Goal: Information Seeking & Learning: Learn about a topic

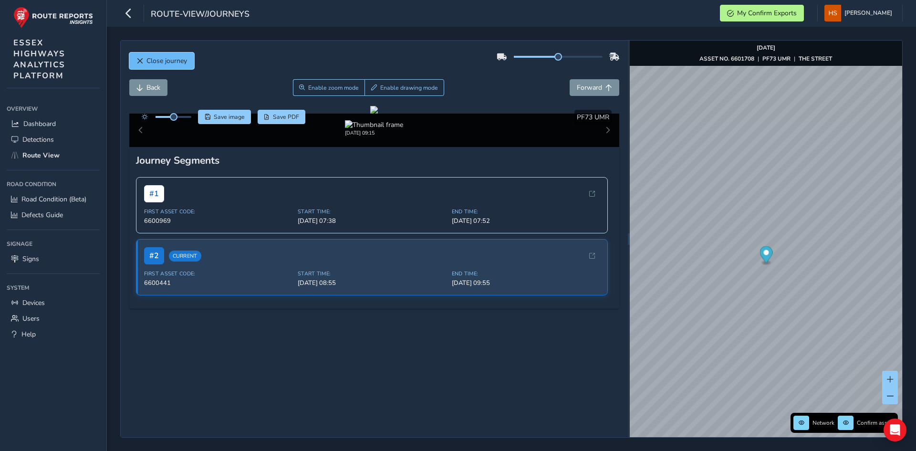
click at [188, 60] on button "Close journey" at bounding box center [161, 60] width 65 height 17
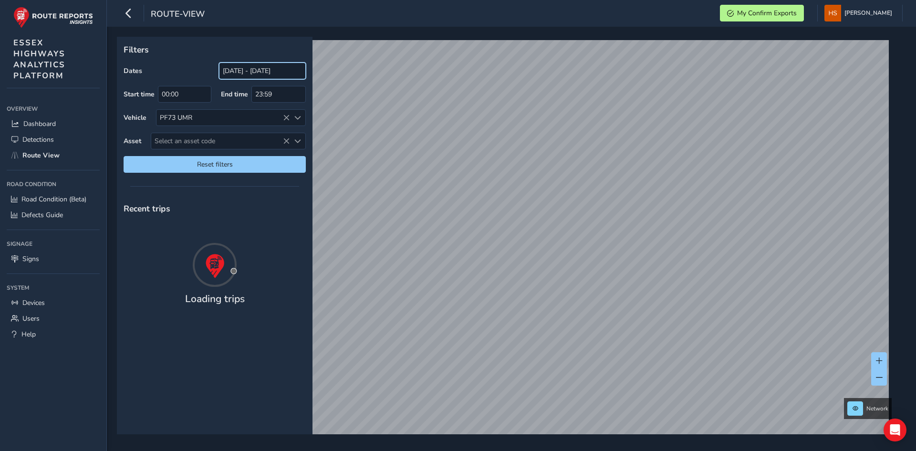
click at [268, 63] on input "[DATE] - [DATE]" at bounding box center [262, 70] width 87 height 17
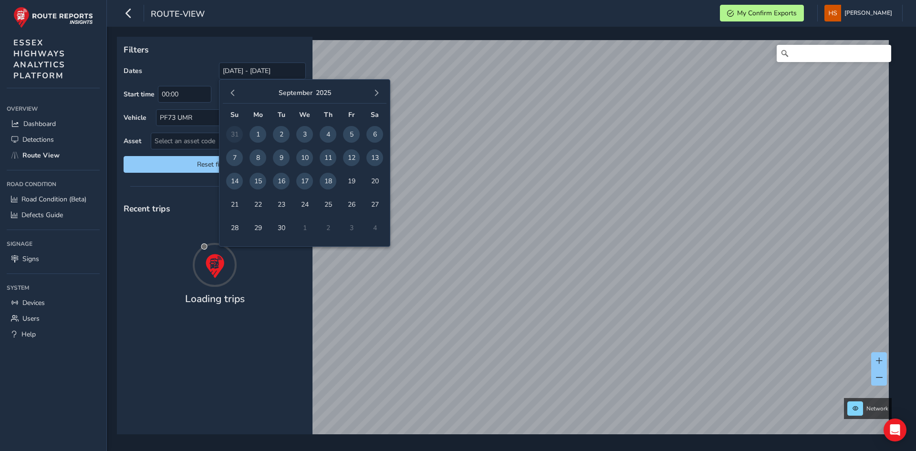
click at [309, 179] on span "17" at bounding box center [304, 181] width 17 height 17
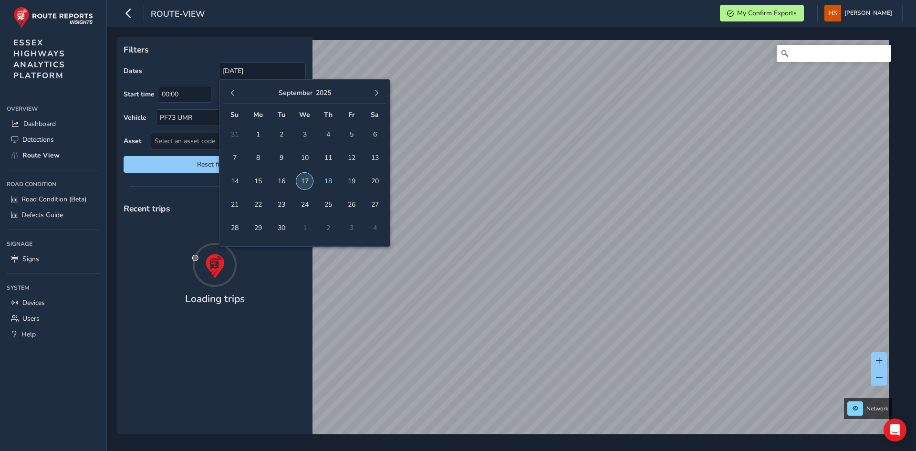
click at [309, 179] on span "17" at bounding box center [304, 181] width 17 height 17
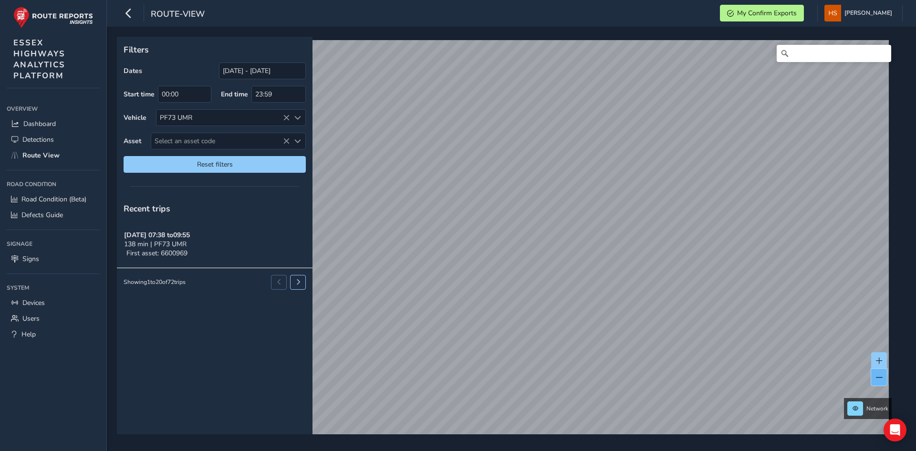
click at [505, 268] on button at bounding box center [879, 377] width 16 height 17
click at [505, 268] on button at bounding box center [879, 360] width 16 height 17
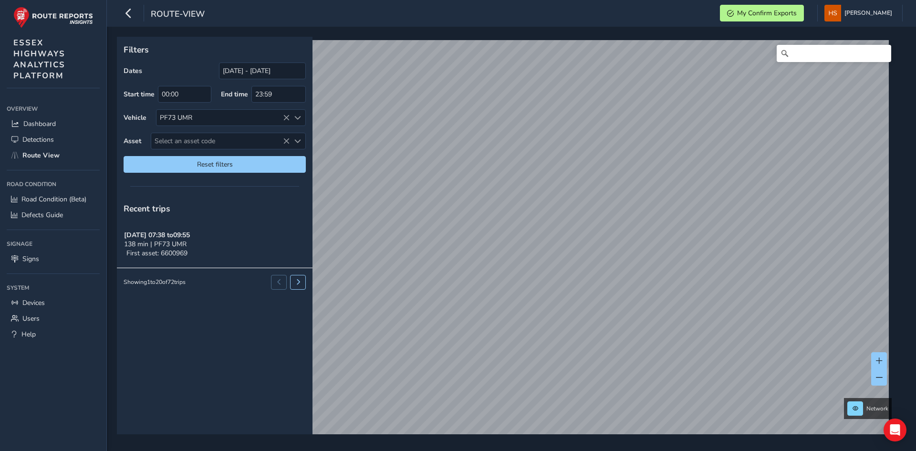
click at [505, 268] on div "Filters Dates 17/09/2025 - 17/09/2025 Start time 00:00 End time 23:59 Vehicle P…" at bounding box center [511, 239] width 809 height 424
click at [294, 268] on button at bounding box center [298, 282] width 16 height 14
click at [282, 265] on button at bounding box center [279, 265] width 16 height 14
click at [269, 68] on input "[DATE] - [DATE]" at bounding box center [262, 70] width 87 height 17
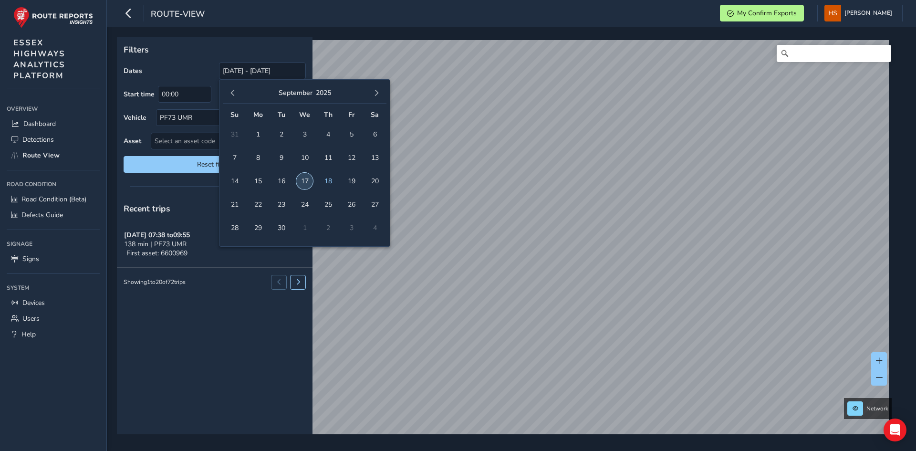
click at [307, 179] on span "17" at bounding box center [304, 181] width 17 height 17
type input "[DATE]"
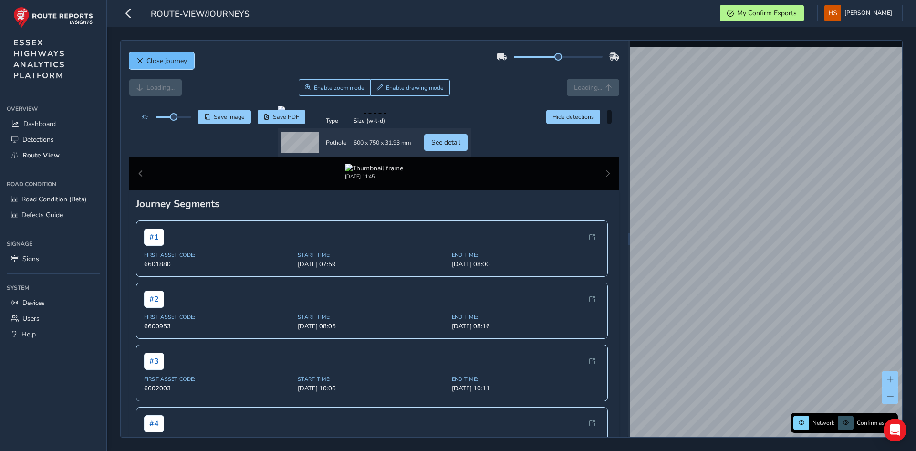
click at [176, 64] on span "Close journey" at bounding box center [166, 60] width 41 height 9
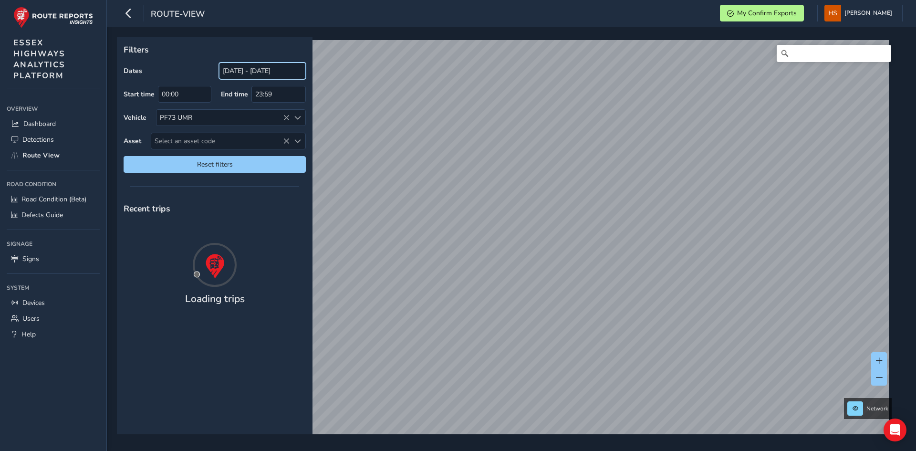
click at [286, 74] on input "[DATE] - [DATE]" at bounding box center [262, 70] width 87 height 17
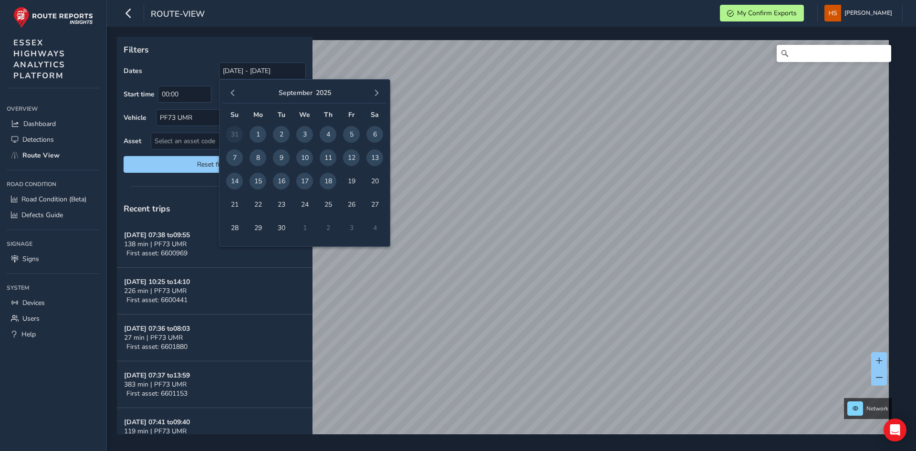
click at [284, 180] on span "16" at bounding box center [281, 181] width 17 height 17
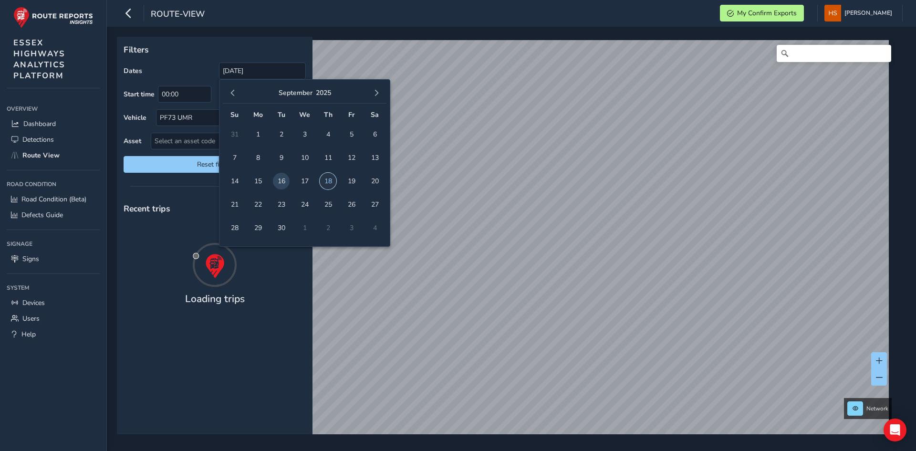
click at [330, 178] on span "18" at bounding box center [327, 181] width 17 height 17
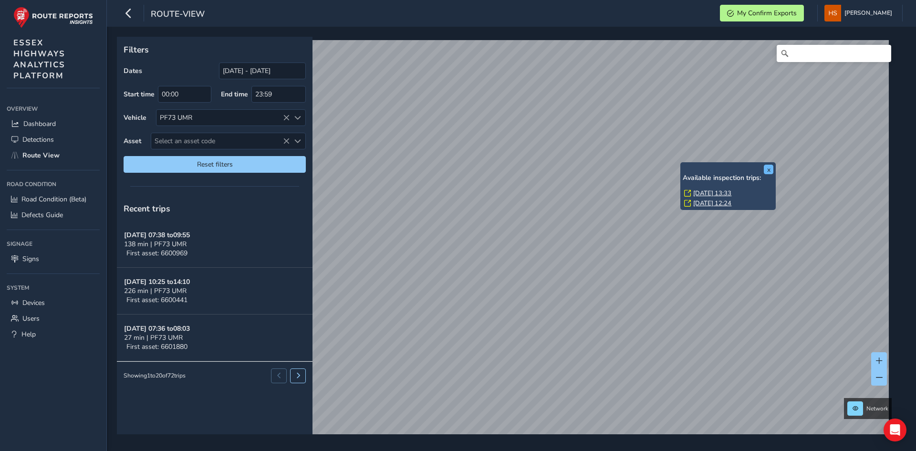
click at [766, 169] on button "x" at bounding box center [768, 170] width 10 height 10
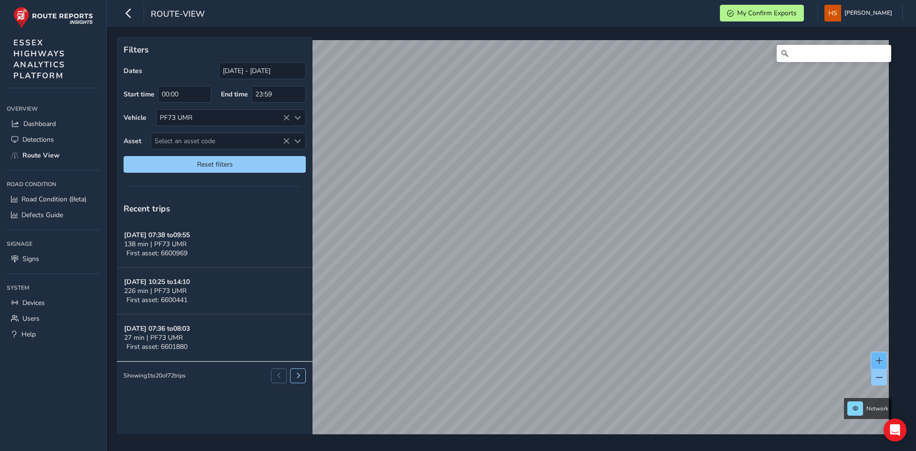
click at [880, 358] on span at bounding box center [879, 360] width 7 height 7
click at [880, 355] on button at bounding box center [879, 360] width 16 height 17
click at [880, 359] on span at bounding box center [879, 360] width 7 height 7
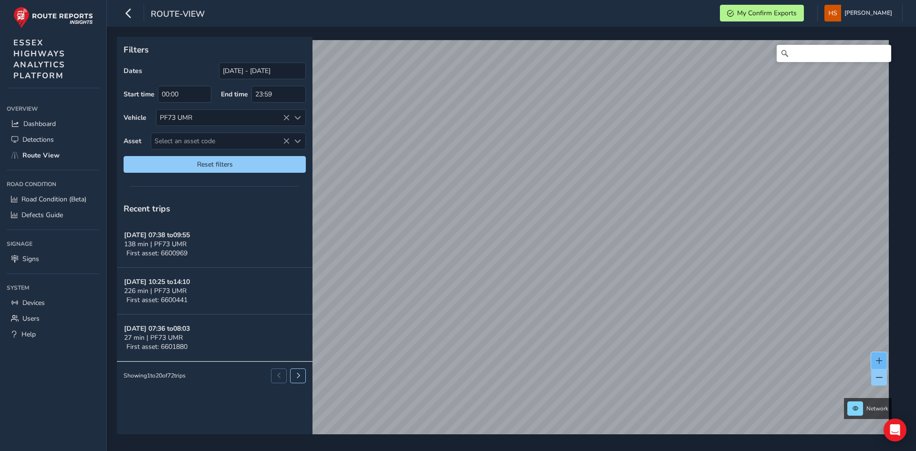
click at [880, 359] on span at bounding box center [879, 360] width 7 height 7
click at [882, 364] on button at bounding box center [879, 360] width 16 height 17
click at [881, 358] on span at bounding box center [879, 360] width 7 height 7
click at [877, 362] on span at bounding box center [879, 360] width 7 height 7
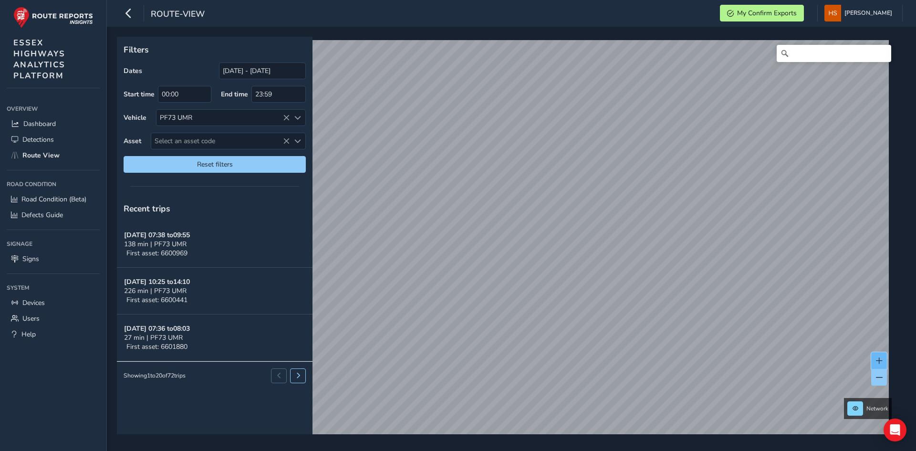
click at [877, 362] on span at bounding box center [879, 360] width 7 height 7
click at [880, 359] on span at bounding box center [879, 360] width 7 height 7
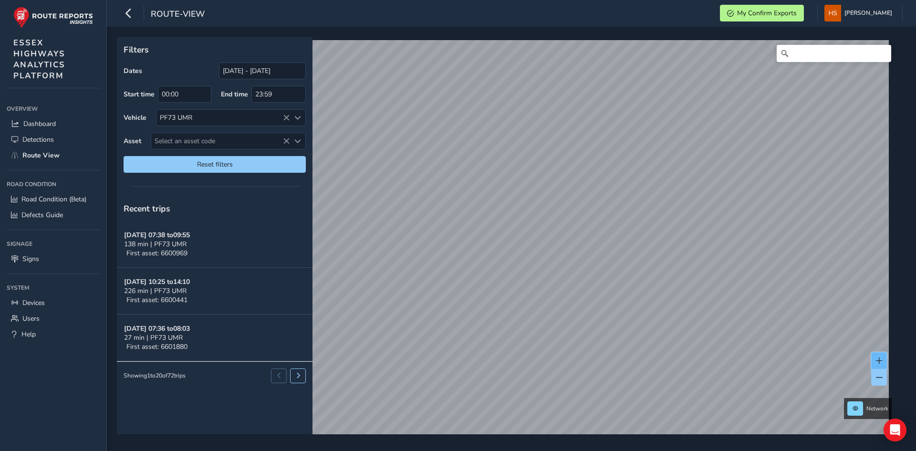
click at [880, 359] on span at bounding box center [879, 360] width 7 height 7
click at [878, 361] on span at bounding box center [879, 360] width 7 height 7
click at [879, 361] on span at bounding box center [879, 360] width 7 height 7
click at [304, 375] on button at bounding box center [298, 375] width 16 height 14
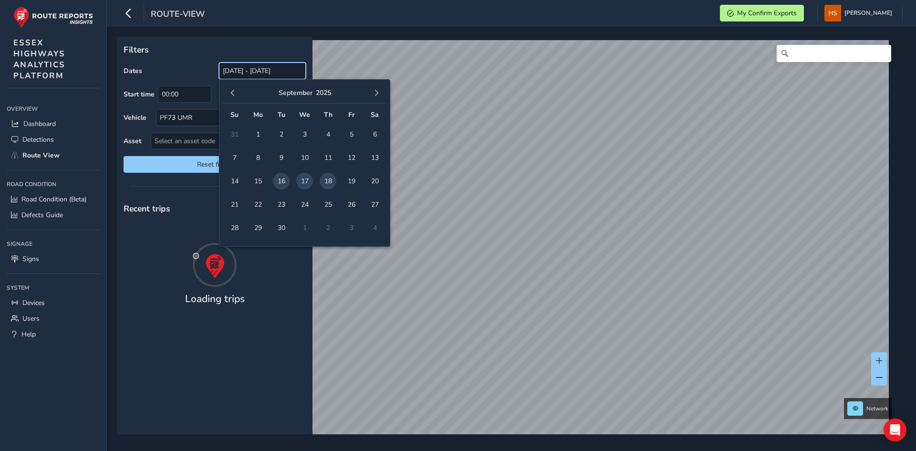
click at [243, 74] on input "[DATE] - [DATE]" at bounding box center [262, 70] width 87 height 17
click at [309, 180] on span "17" at bounding box center [304, 181] width 17 height 17
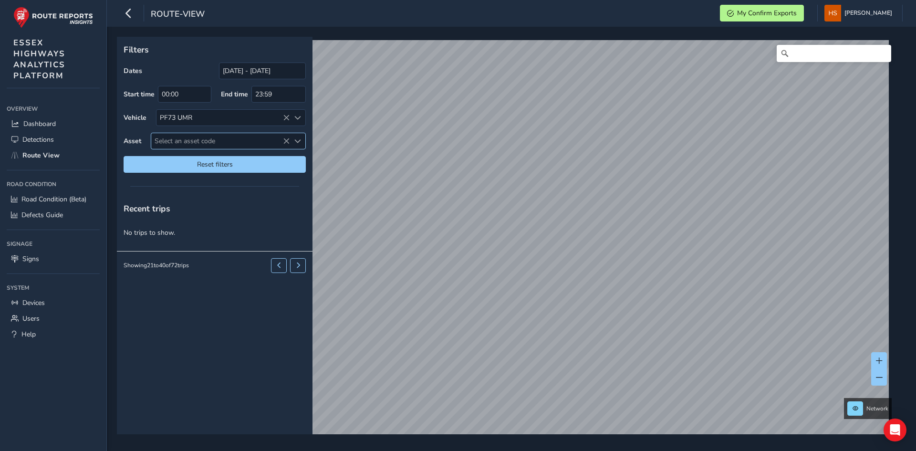
click at [299, 142] on span "Select an asset code" at bounding box center [297, 141] width 7 height 7
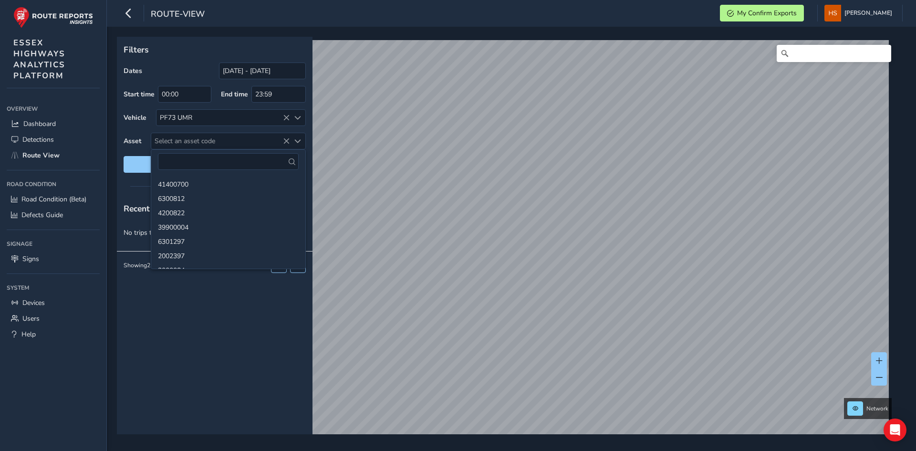
click at [241, 329] on div "Recent trips No trips to show. Showing 21 to 40 of 72 trips" at bounding box center [215, 315] width 196 height 238
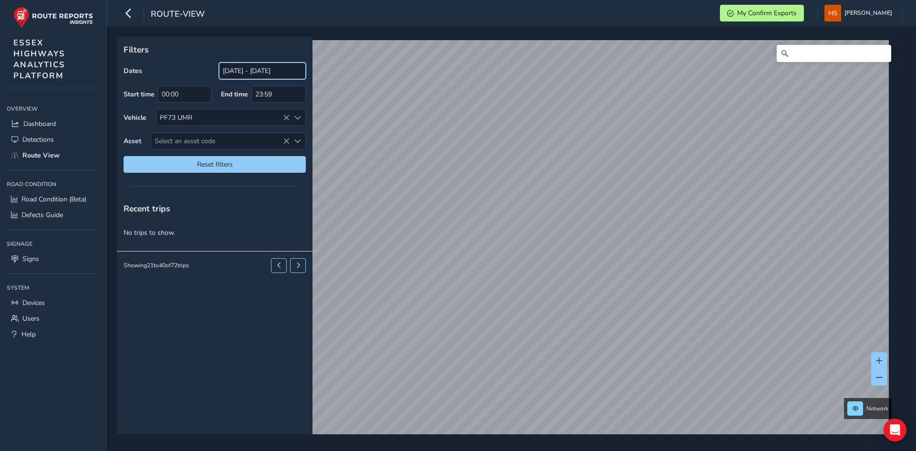
click at [294, 72] on input "[DATE] - [DATE]" at bounding box center [262, 70] width 87 height 17
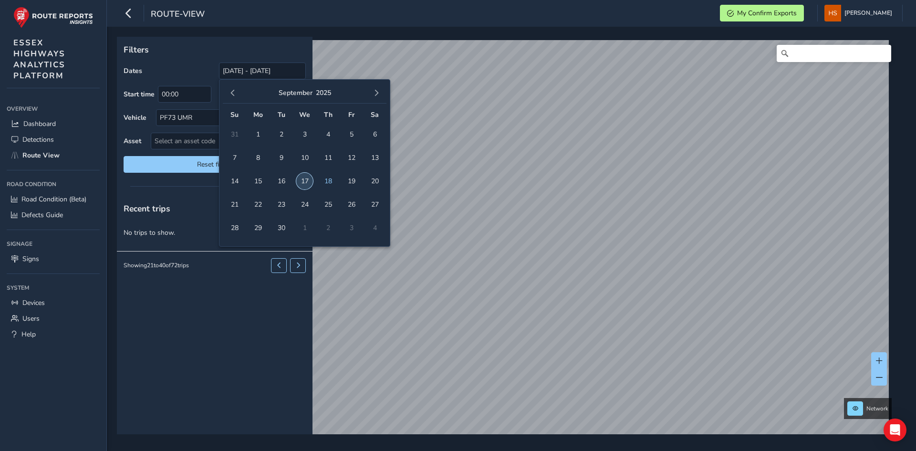
click at [301, 185] on span "17" at bounding box center [304, 181] width 17 height 17
click at [326, 181] on span "18" at bounding box center [327, 181] width 17 height 17
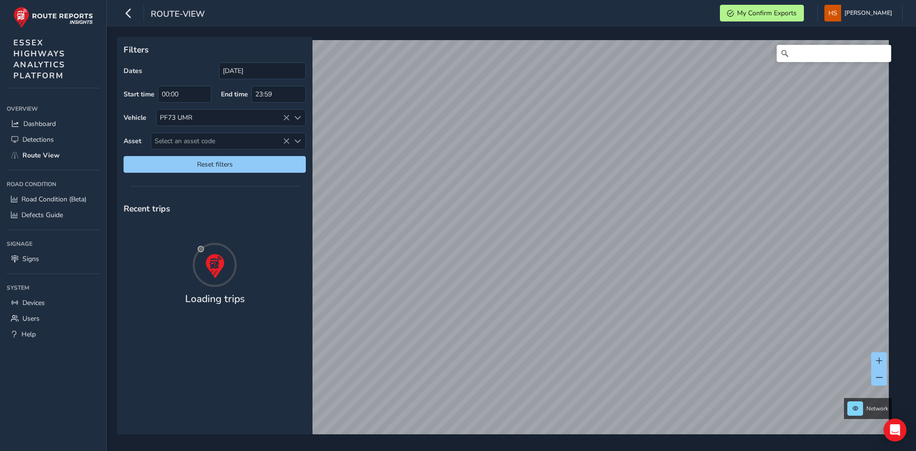
type input "[DATE] - [DATE]"
click at [278, 265] on span at bounding box center [279, 265] width 6 height 6
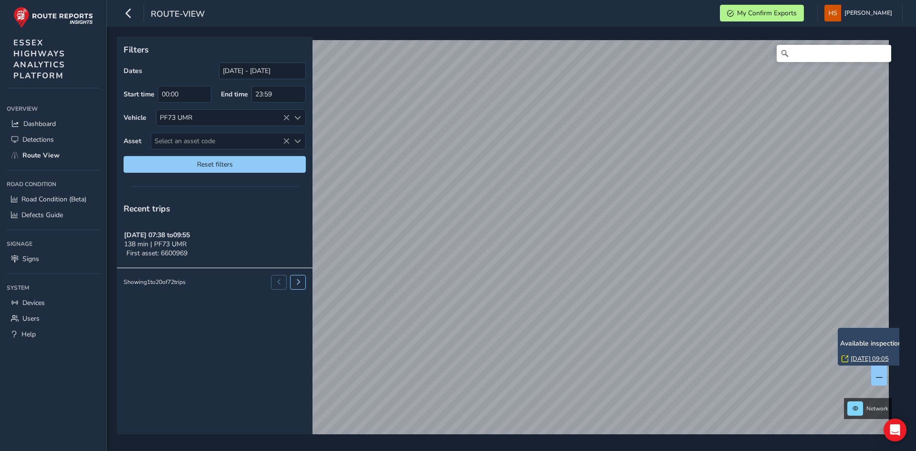
click at [852, 356] on link "[DATE] 09:05" at bounding box center [869, 358] width 38 height 9
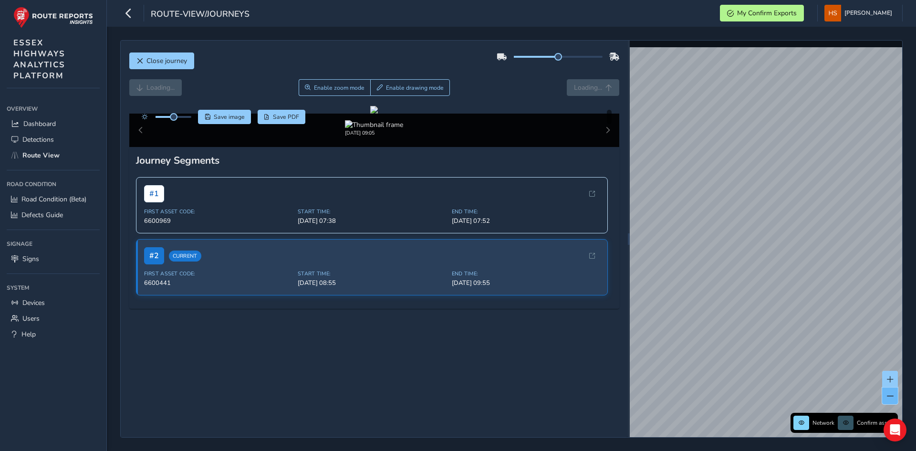
click at [890, 399] on button at bounding box center [890, 395] width 16 height 17
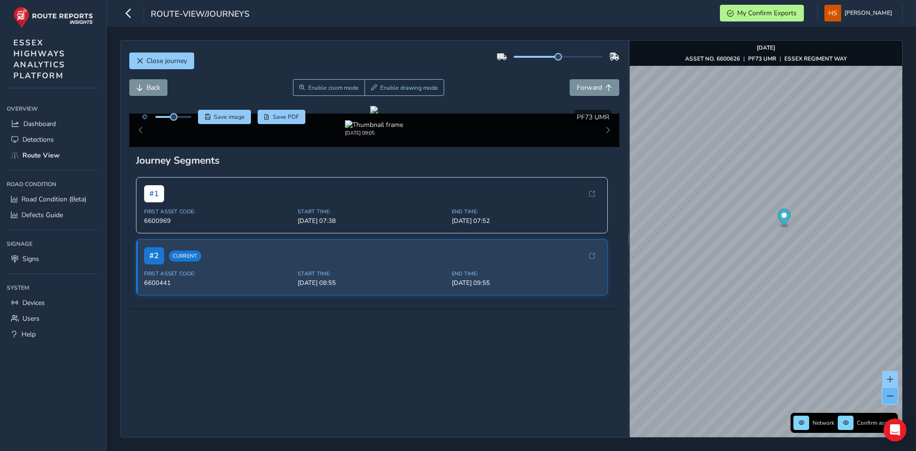
click at [890, 399] on span at bounding box center [889, 395] width 7 height 7
click at [890, 396] on span at bounding box center [889, 395] width 7 height 7
click at [910, 294] on div "Close journey Back Enable zoom mode Enable drawing mode Forward Click and Drag …" at bounding box center [511, 239] width 809 height 424
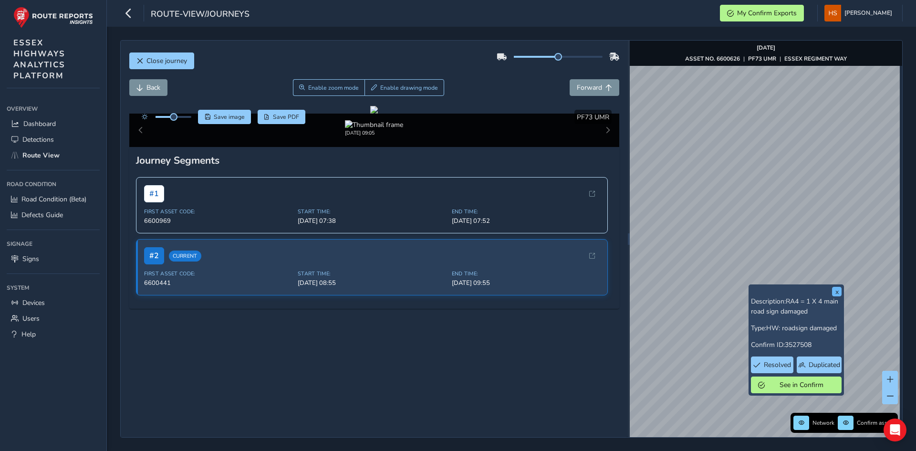
click at [836, 292] on button "x" at bounding box center [837, 292] width 10 height 10
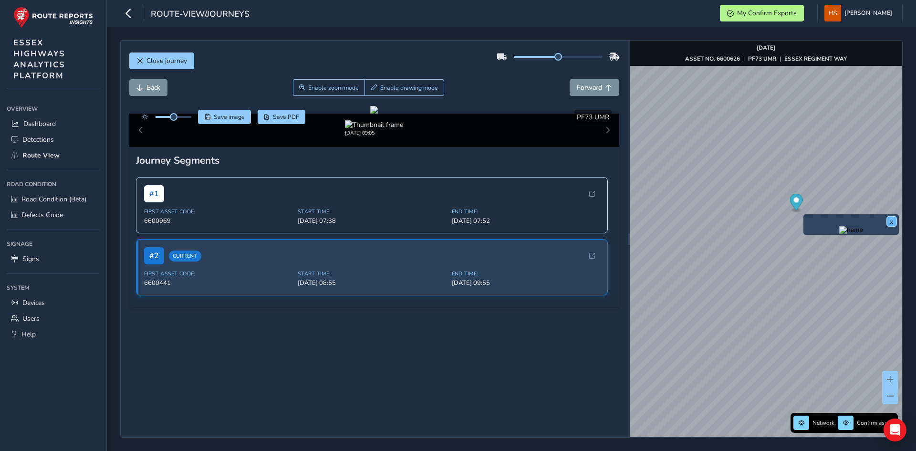
click at [891, 220] on button "x" at bounding box center [891, 221] width 10 height 10
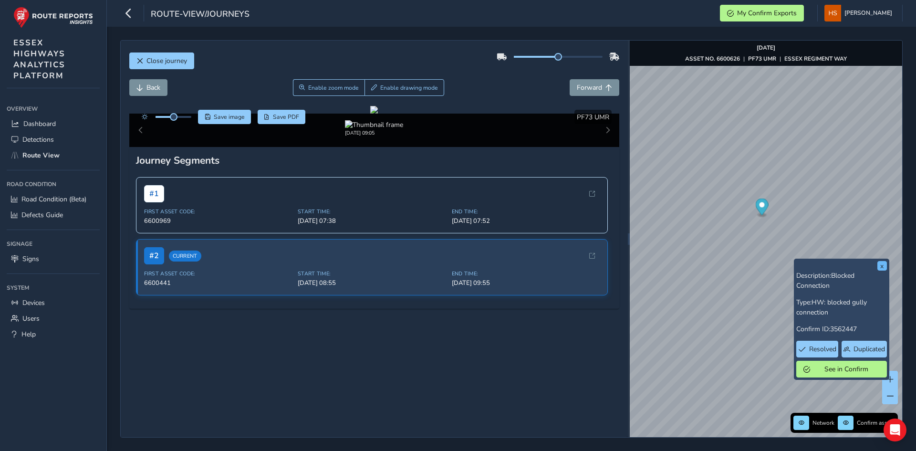
click at [882, 268] on button "x" at bounding box center [882, 266] width 10 height 10
